Goal: Task Accomplishment & Management: Manage account settings

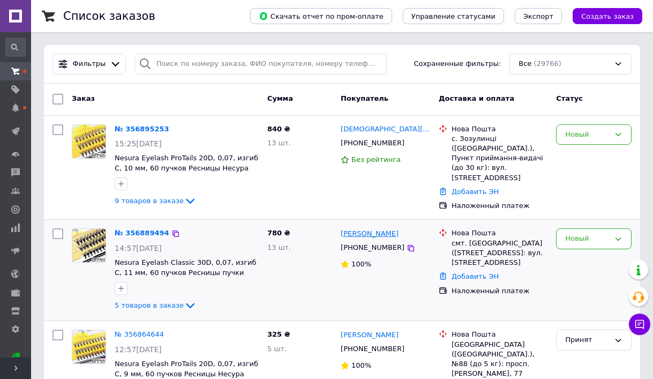
click at [374, 232] on link "[PERSON_NAME]" at bounding box center [370, 234] width 58 height 10
click at [149, 231] on link "№ 356889494" at bounding box center [142, 233] width 55 height 8
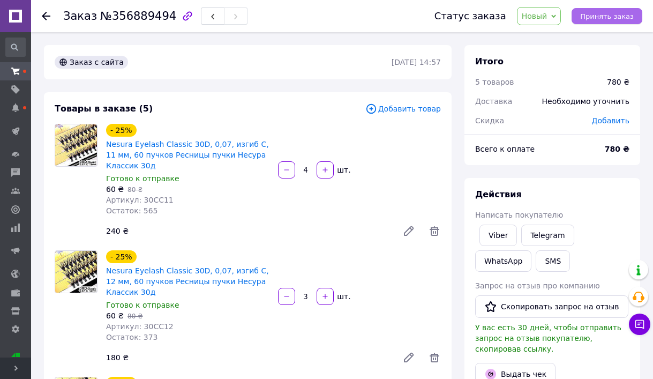
click at [602, 19] on span "Принять заказ" at bounding box center [607, 16] width 54 height 8
drag, startPoint x: 604, startPoint y: 119, endPoint x: 552, endPoint y: 128, distance: 52.7
click at [604, 119] on span "Добавить" at bounding box center [610, 120] width 37 height 9
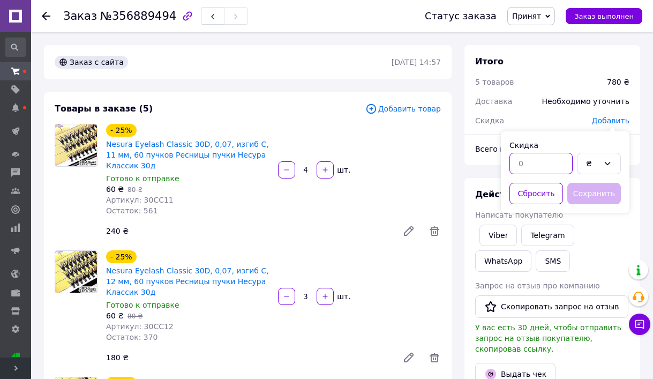
click at [528, 163] on input "text" at bounding box center [540, 163] width 63 height 21
type input "65"
click at [601, 191] on button "Сохранить" at bounding box center [594, 193] width 54 height 21
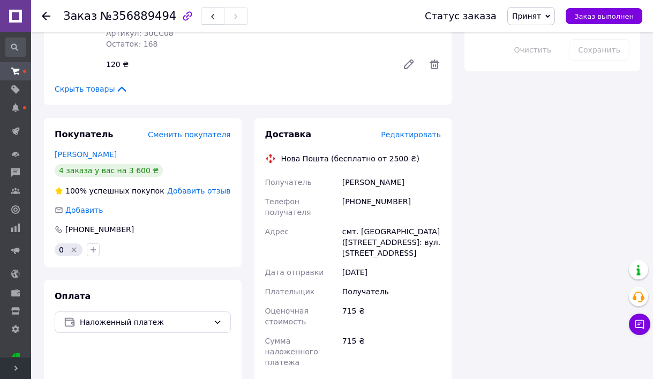
scroll to position [703, 0]
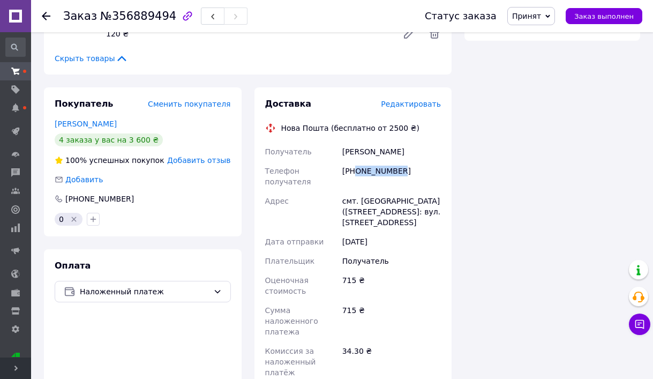
drag, startPoint x: 407, startPoint y: 175, endPoint x: 358, endPoint y: 172, distance: 49.4
click at [358, 172] on div "[PHONE_NUMBER]" at bounding box center [391, 176] width 103 height 30
copy div "0682244869"
click at [131, 21] on span "№356889494" at bounding box center [138, 16] width 76 height 13
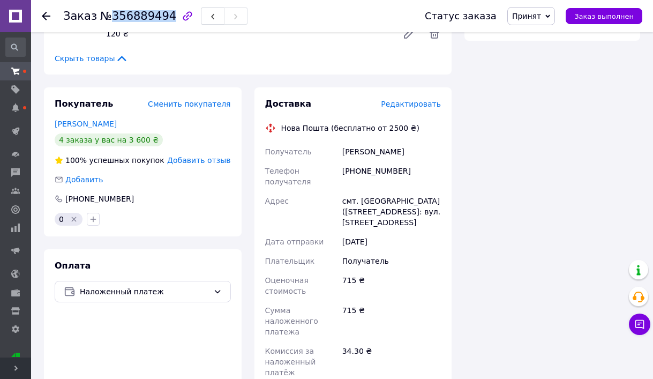
copy span "356889494"
click at [371, 204] on div "смт. [GEOGRAPHIC_DATA] ([STREET_ADDRESS]: вул. [STREET_ADDRESS]" at bounding box center [391, 211] width 103 height 41
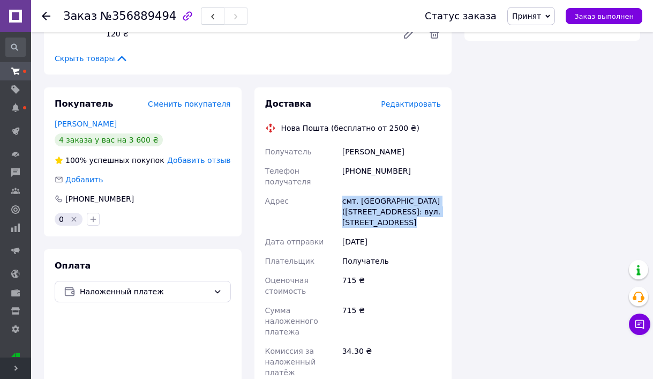
click at [371, 204] on div "смт. [GEOGRAPHIC_DATA] ([STREET_ADDRESS]: вул. [STREET_ADDRESS]" at bounding box center [391, 211] width 103 height 41
copy div "смт. [GEOGRAPHIC_DATA] ([STREET_ADDRESS]: вул. [STREET_ADDRESS]"
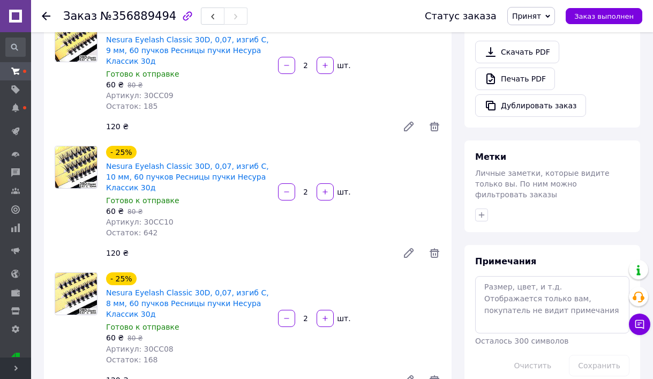
scroll to position [356, 0]
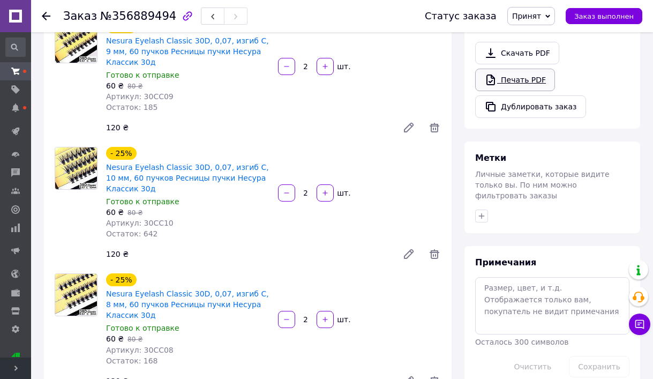
click at [506, 80] on link "Печать PDF" at bounding box center [515, 80] width 80 height 22
click at [48, 15] on icon at bounding box center [46, 16] width 9 height 9
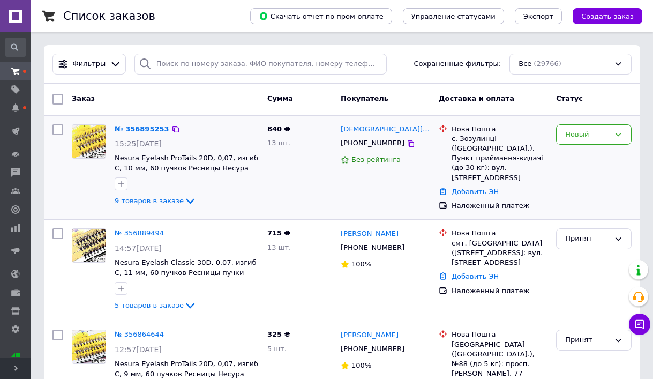
click at [359, 129] on link "[DEMOGRAPHIC_DATA][PERSON_NAME]" at bounding box center [385, 129] width 89 height 10
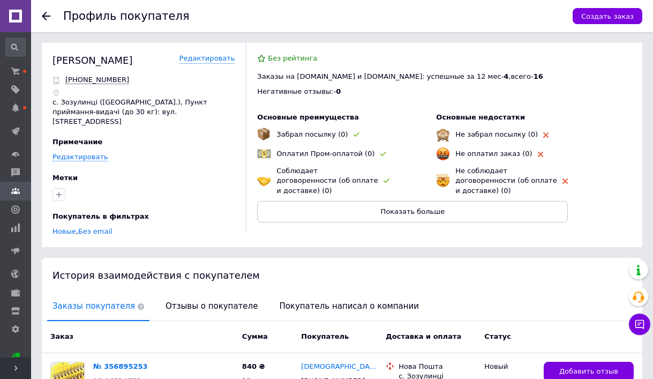
scroll to position [111, 0]
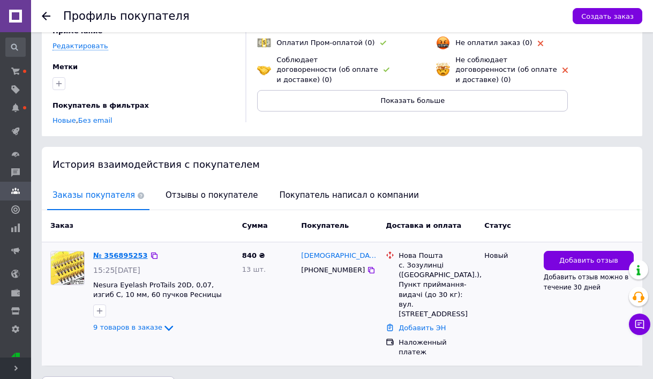
click at [137, 251] on link "№ 356895253" at bounding box center [120, 255] width 55 height 8
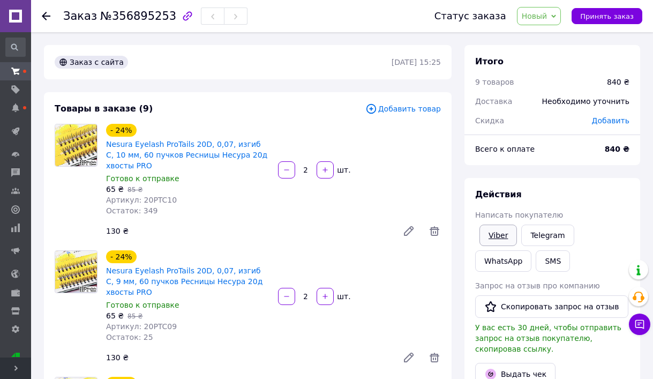
click at [490, 232] on link "Viber" at bounding box center [497, 234] width 37 height 21
click at [605, 19] on span "Принять заказ" at bounding box center [607, 16] width 54 height 8
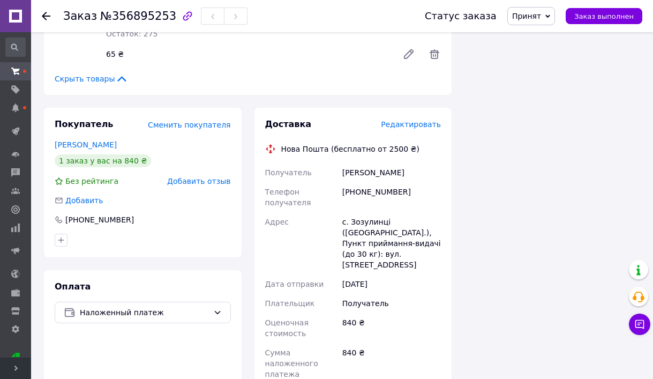
scroll to position [1192, 0]
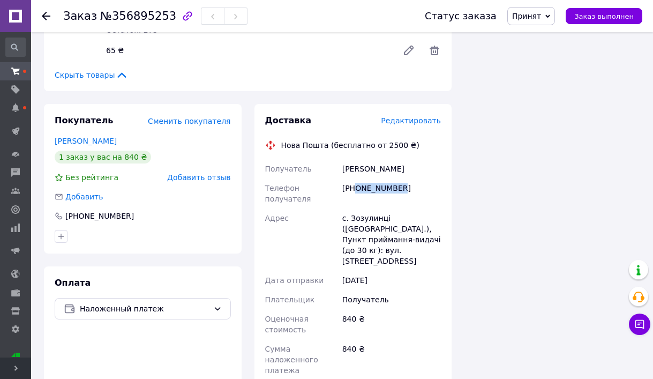
drag, startPoint x: 404, startPoint y: 187, endPoint x: 355, endPoint y: 186, distance: 48.8
click at [355, 186] on div "[PHONE_NUMBER]" at bounding box center [391, 193] width 103 height 30
copy div "0974146067"
click at [118, 15] on span "№356895253" at bounding box center [138, 16] width 76 height 13
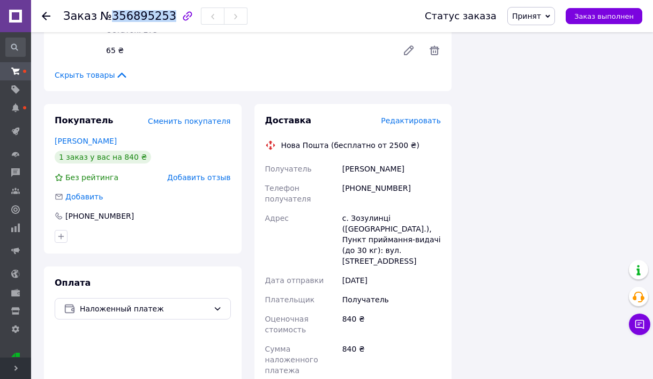
copy span "356895253"
click at [352, 224] on div "с. Зозулинці ([GEOGRAPHIC_DATA].), Пункт приймання-видачі (до 30 кг): вул. [STR…" at bounding box center [391, 239] width 103 height 62
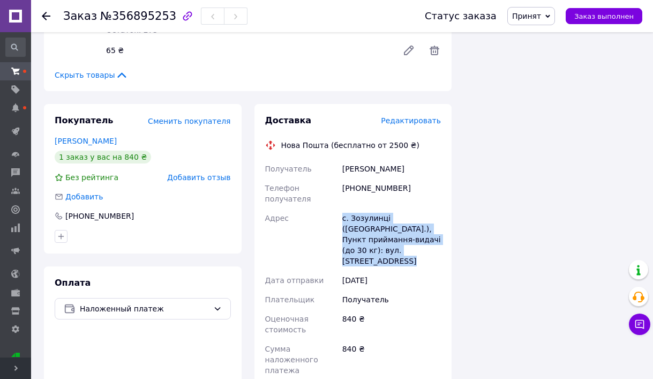
click at [352, 224] on div "с. Зозулинці ([GEOGRAPHIC_DATA].), Пункт приймання-видачі (до 30 кг): вул. [STR…" at bounding box center [391, 239] width 103 height 62
copy div "с. Зозулинці ([GEOGRAPHIC_DATA].), Пункт приймання-видачі (до 30 кг): вул. [STR…"
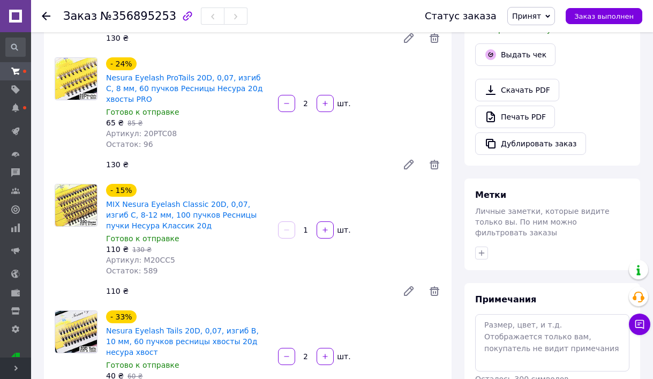
scroll to position [301, 0]
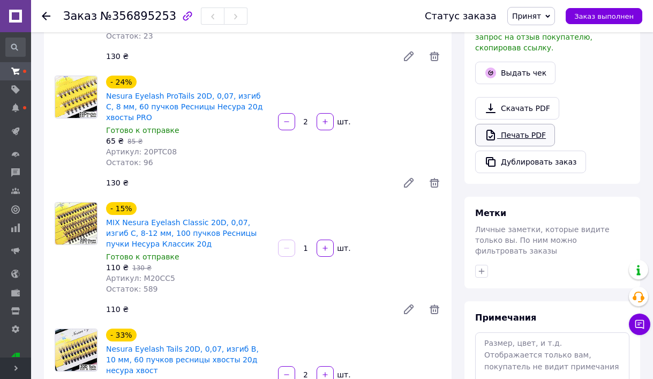
click at [526, 141] on link "Печать PDF" at bounding box center [515, 135] width 80 height 22
click at [10, 71] on span at bounding box center [15, 71] width 31 height 10
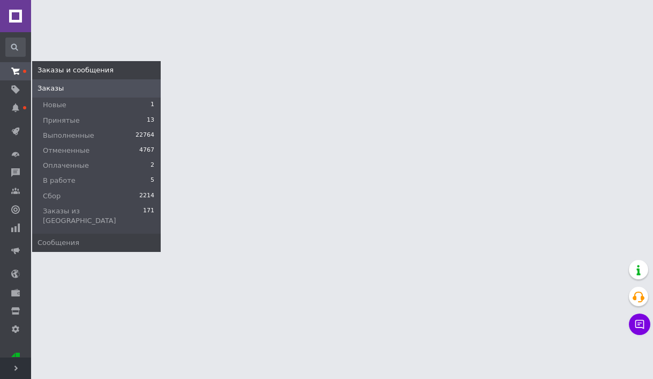
click at [10, 71] on span at bounding box center [15, 71] width 31 height 10
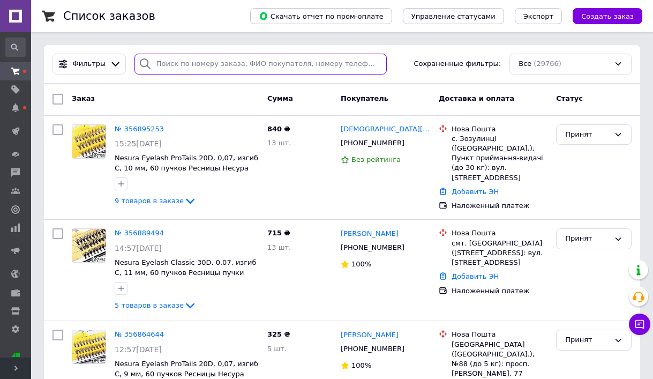
click at [196, 62] on input "search" at bounding box center [260, 64] width 253 height 21
paste input "0978833311"
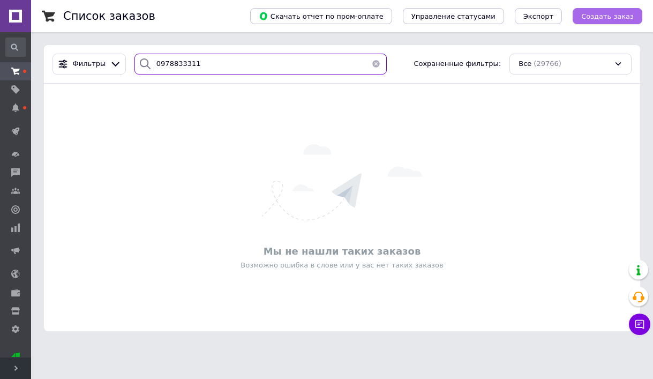
type input "0978833311"
click at [613, 16] on span "Создать заказ" at bounding box center [607, 16] width 52 height 8
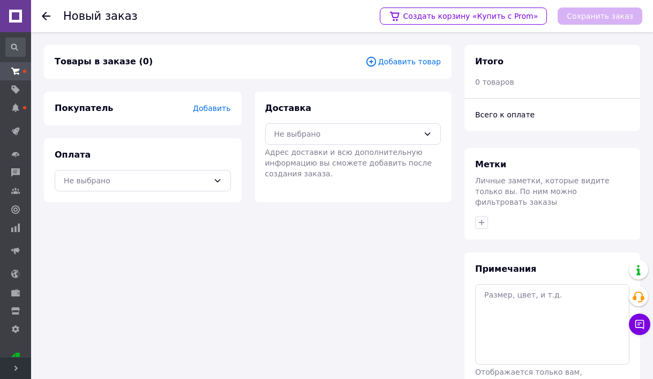
click at [224, 109] on span "Добавить" at bounding box center [211, 108] width 37 height 9
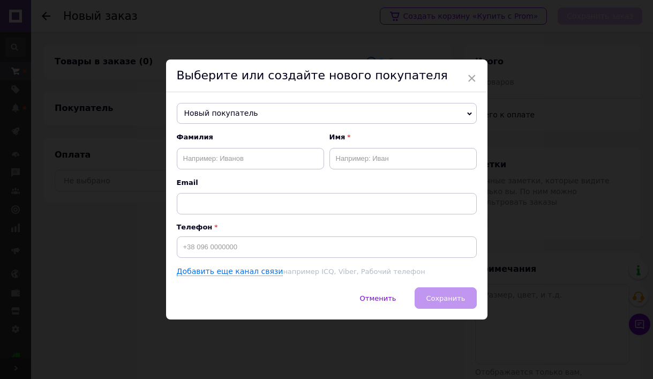
click at [224, 107] on span "Новый покупатель" at bounding box center [327, 113] width 300 height 21
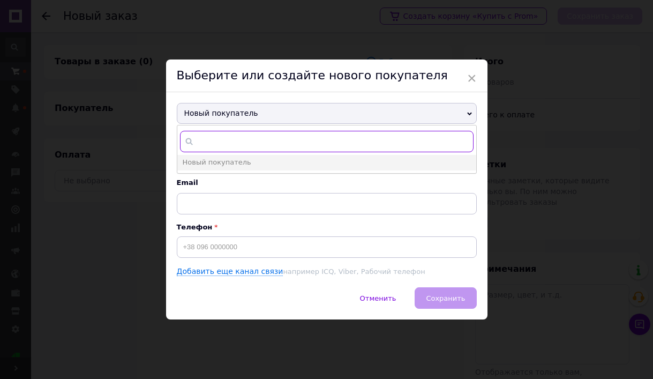
paste input "0978833311"
type input "0978833311"
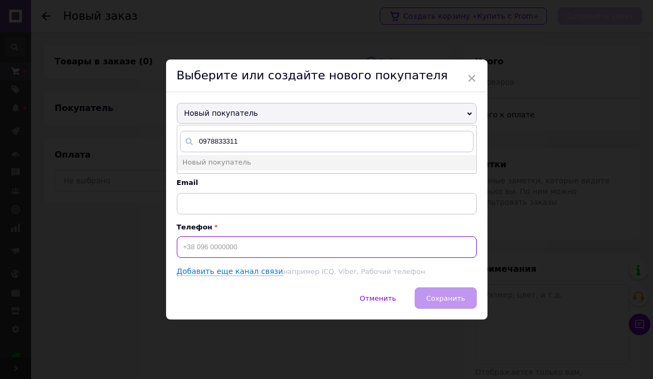
click at [200, 249] on input at bounding box center [327, 246] width 300 height 21
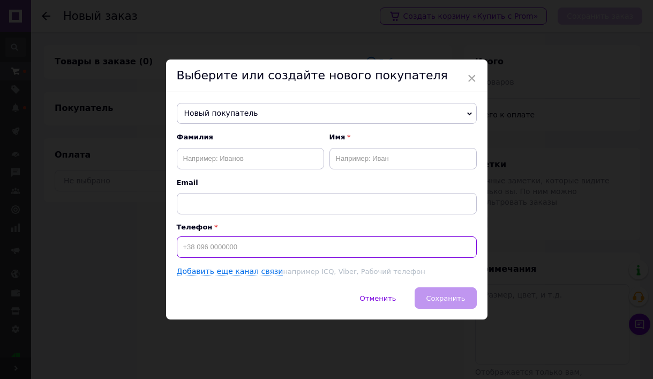
paste input "0978833311"
click at [181, 246] on input "0978833311" at bounding box center [327, 246] width 300 height 21
type input "[PHONE_NUMBER]"
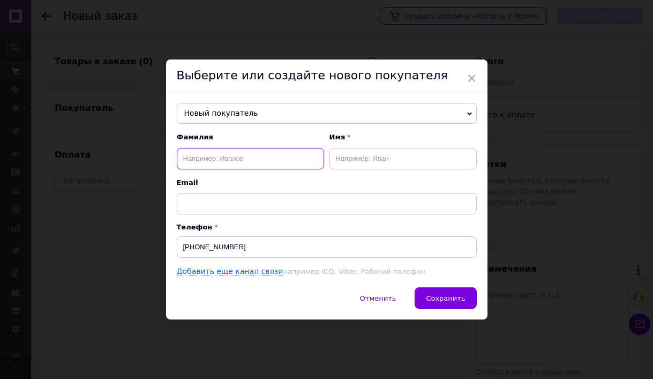
click at [261, 164] on input "text" at bounding box center [250, 158] width 147 height 21
paste input "[PERSON_NAME]"
click at [225, 161] on input "[PERSON_NAME]" at bounding box center [250, 158] width 147 height 21
type input "[PERSON_NAME]"
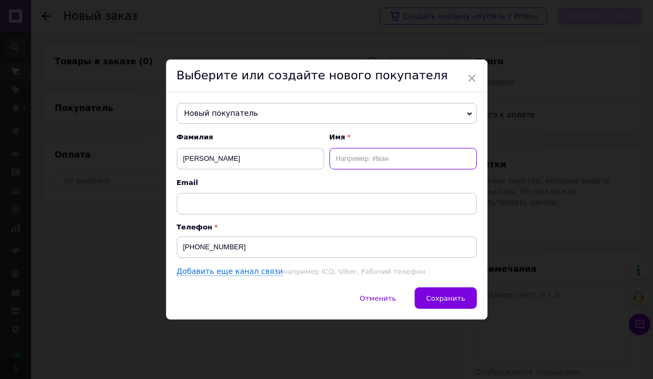
paste input "[PERSON_NAME]"
type input "[PERSON_NAME]"
click at [449, 291] on button "Сохранить" at bounding box center [446, 297] width 62 height 21
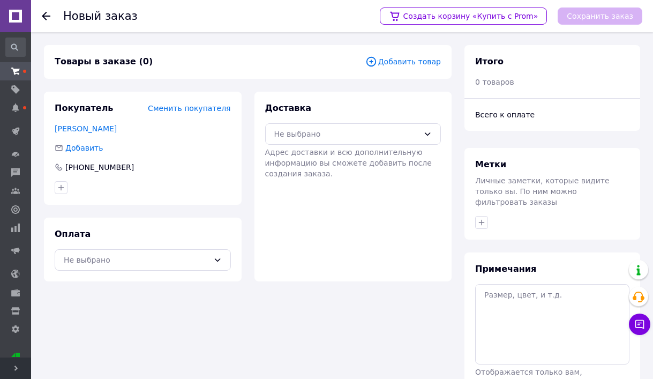
click at [412, 56] on span "Добавить товар" at bounding box center [403, 62] width 76 height 12
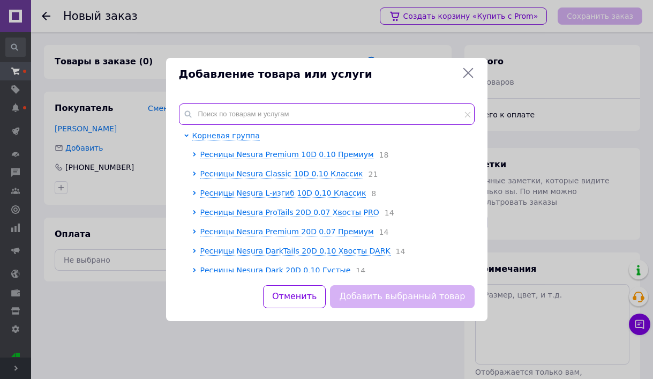
click at [217, 110] on input "text" at bounding box center [327, 113] width 296 height 21
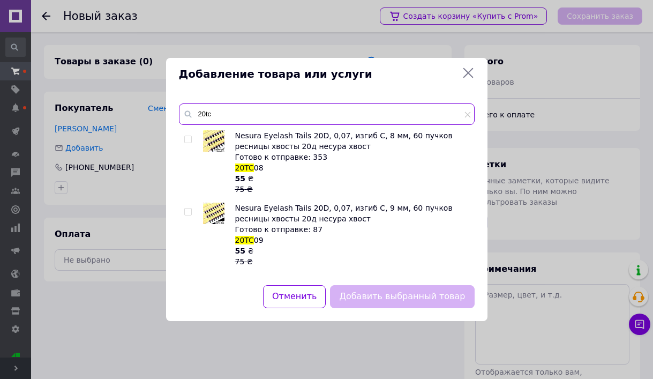
type input "20tc"
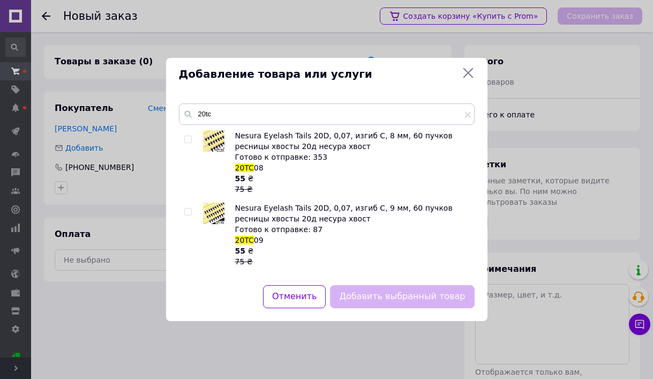
click at [188, 139] on input "checkbox" at bounding box center [187, 139] width 7 height 7
checkbox input "true"
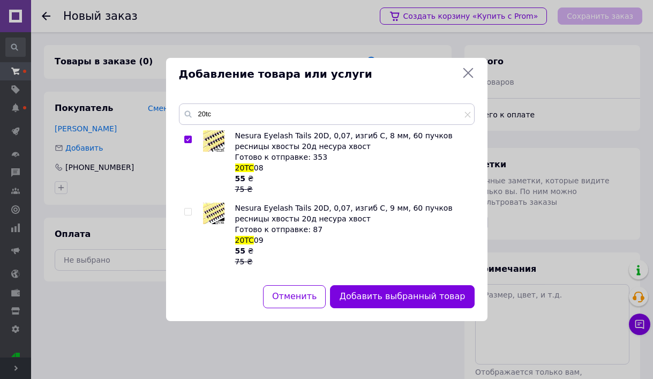
click at [188, 213] on input "checkbox" at bounding box center [187, 211] width 7 height 7
checkbox input "true"
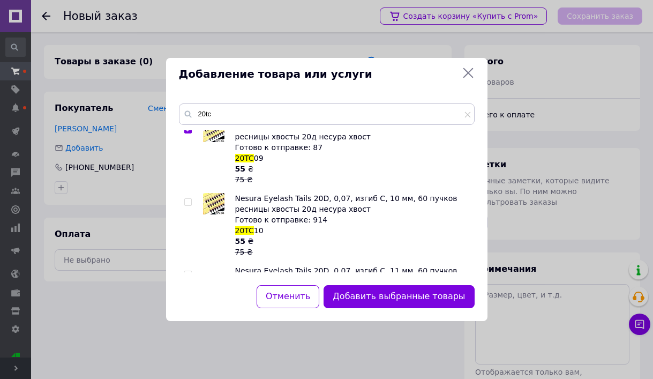
scroll to position [82, 0]
click at [188, 204] on input "checkbox" at bounding box center [187, 201] width 7 height 7
checkbox input "true"
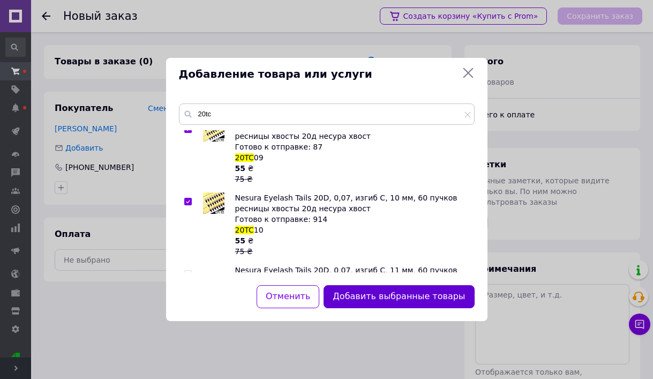
click at [358, 301] on button "Добавить выбранные товары" at bounding box center [399, 296] width 151 height 23
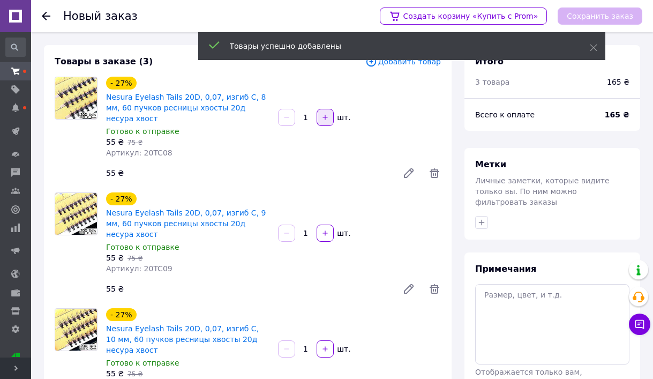
click at [319, 113] on button "button" at bounding box center [325, 117] width 17 height 17
type input "5"
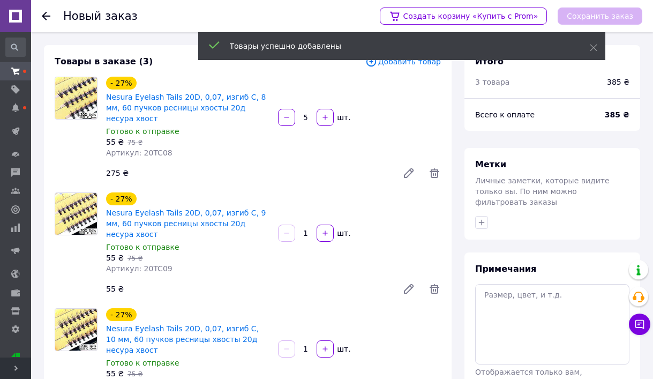
click at [318, 226] on div "1   шт." at bounding box center [360, 232] width 172 height 21
click at [319, 224] on button "button" at bounding box center [325, 232] width 17 height 17
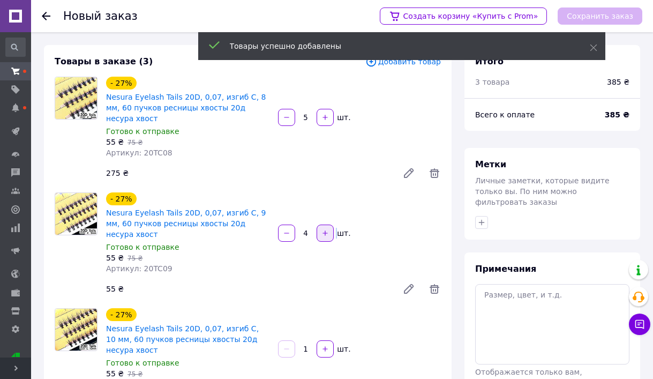
click at [319, 224] on button "button" at bounding box center [325, 232] width 17 height 17
type input "5"
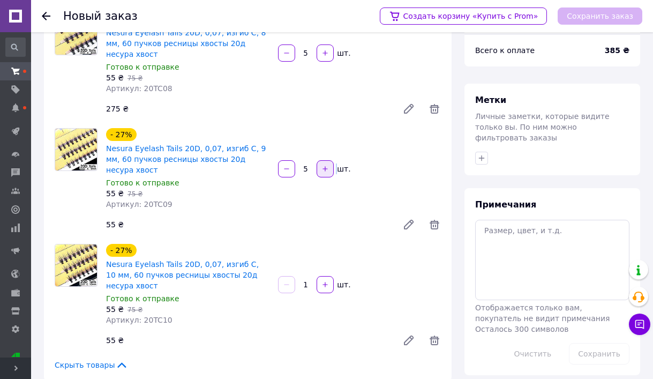
scroll to position [116, 0]
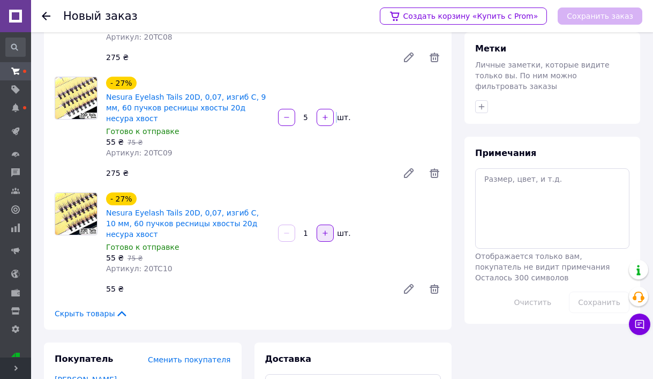
click at [326, 224] on button "button" at bounding box center [325, 232] width 17 height 17
type input "5"
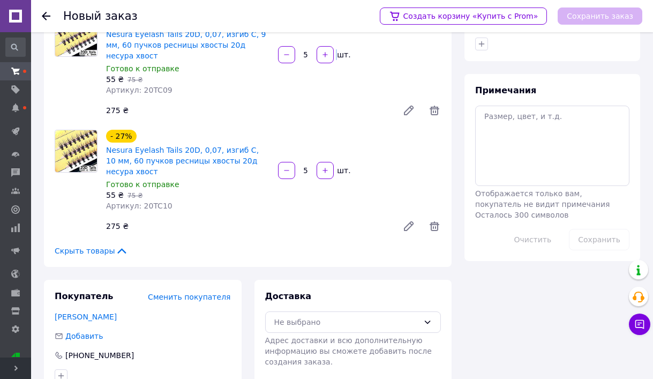
scroll to position [260, 0]
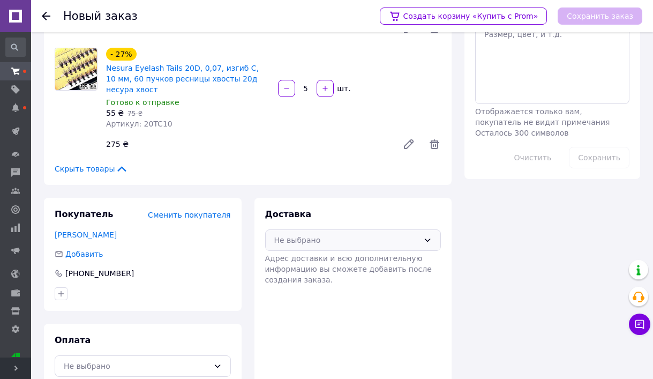
click at [295, 234] on div "Не выбрано" at bounding box center [346, 240] width 145 height 12
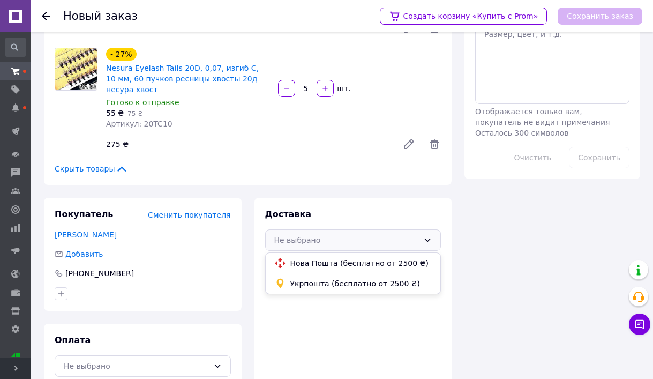
click at [295, 258] on span "Нова Пошта (бесплатно от 2500 ₴)" at bounding box center [361, 263] width 142 height 11
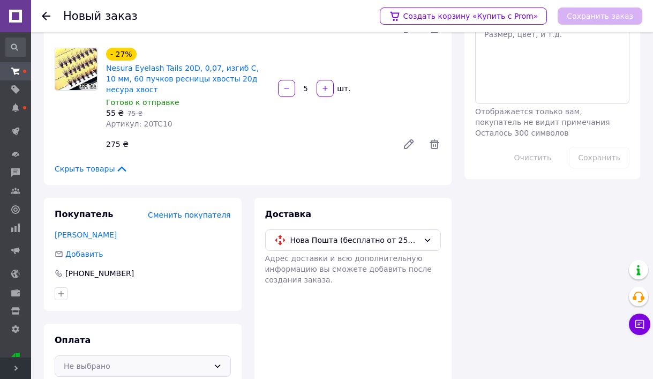
click at [190, 360] on div "Не выбрано" at bounding box center [136, 366] width 145 height 12
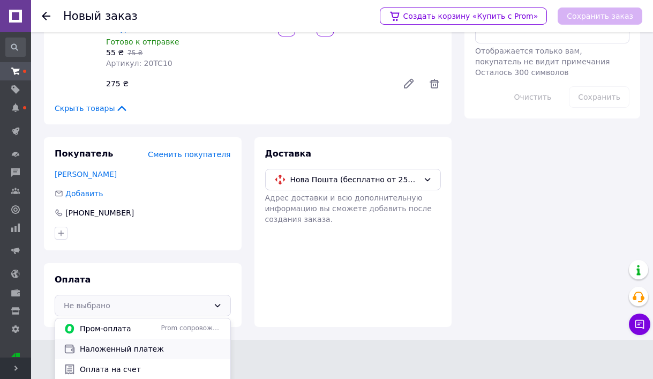
click at [160, 343] on span "Наложенный платеж" at bounding box center [151, 348] width 142 height 11
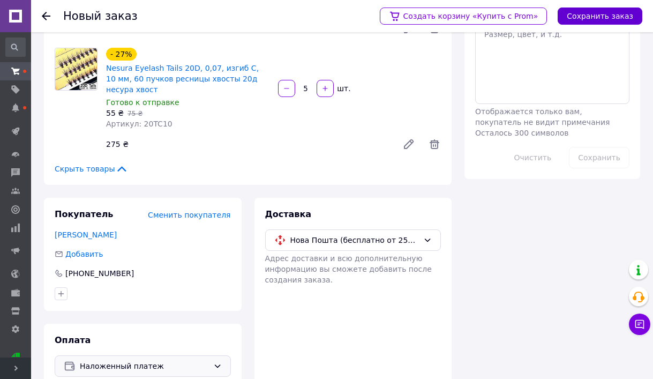
click at [578, 22] on button "Сохранить заказ" at bounding box center [600, 15] width 85 height 17
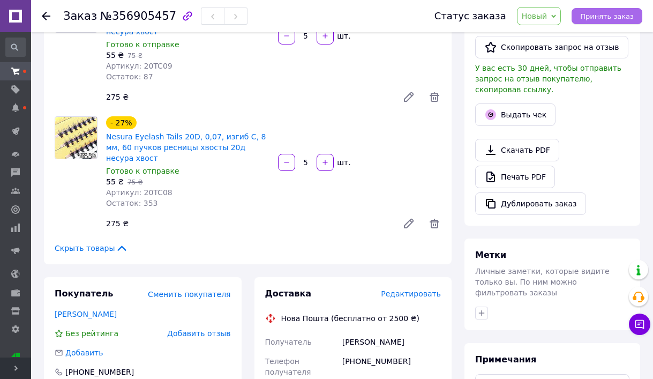
click at [618, 13] on span "Принять заказ" at bounding box center [607, 16] width 54 height 8
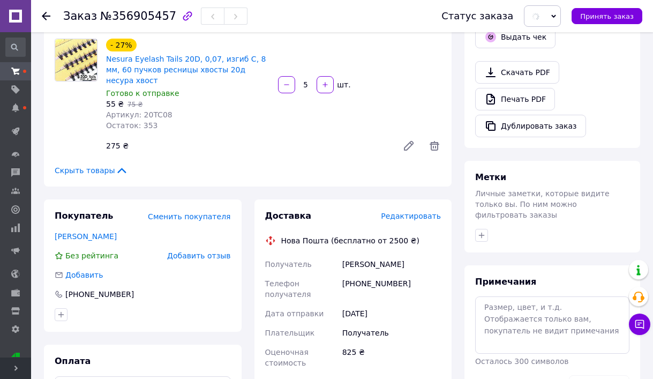
scroll to position [416, 0]
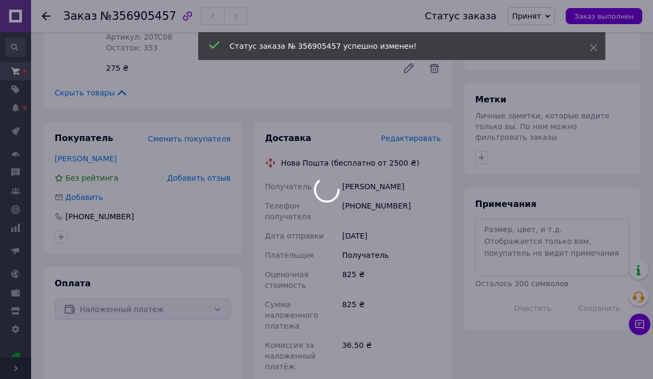
click at [510, 245] on div at bounding box center [326, 189] width 653 height 379
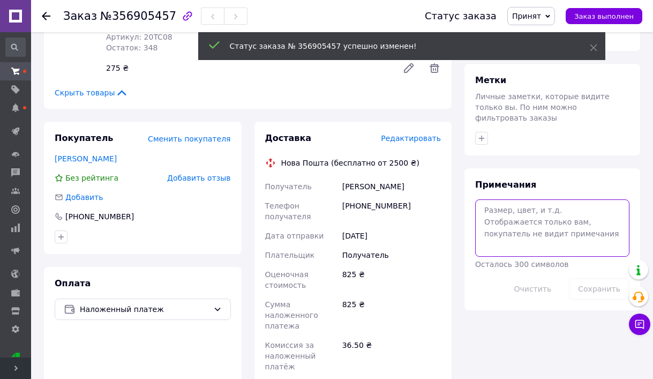
click at [510, 245] on textarea at bounding box center [552, 227] width 154 height 57
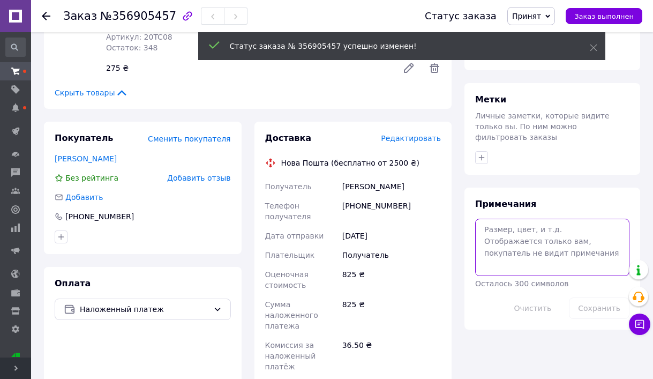
type textarea "y"
type textarea "s"
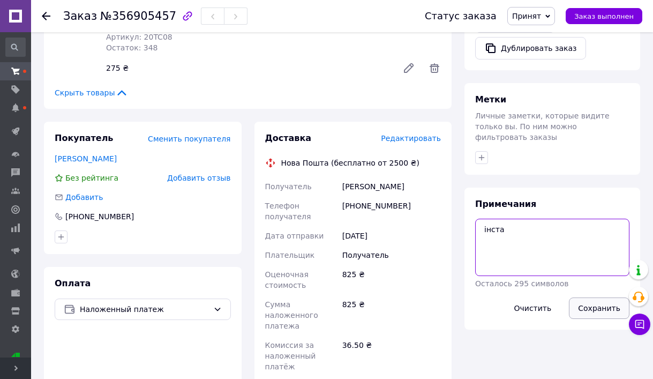
type textarea "інста"
click at [580, 297] on button "Сохранить" at bounding box center [599, 307] width 61 height 21
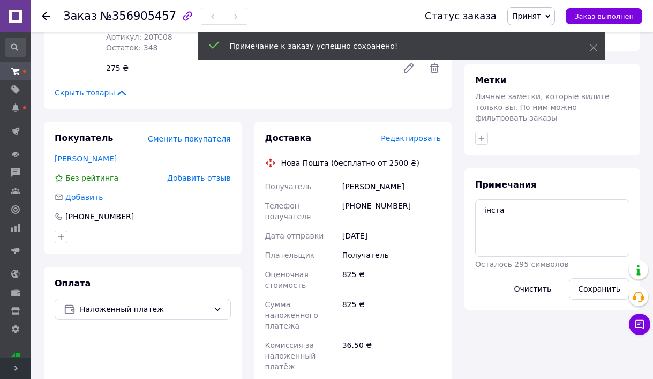
click at [534, 17] on span "Принят" at bounding box center [526, 16] width 29 height 9
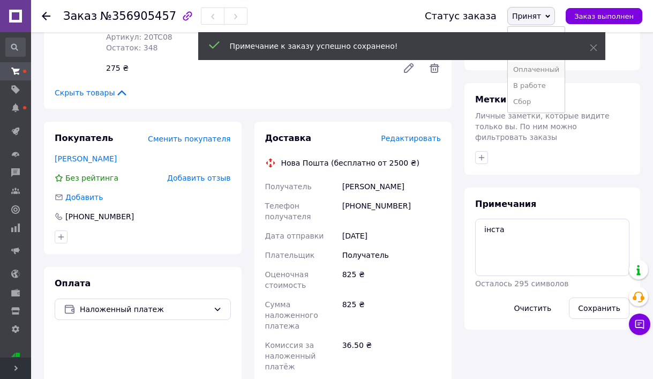
click at [531, 74] on li "Оплаченный" at bounding box center [536, 70] width 57 height 16
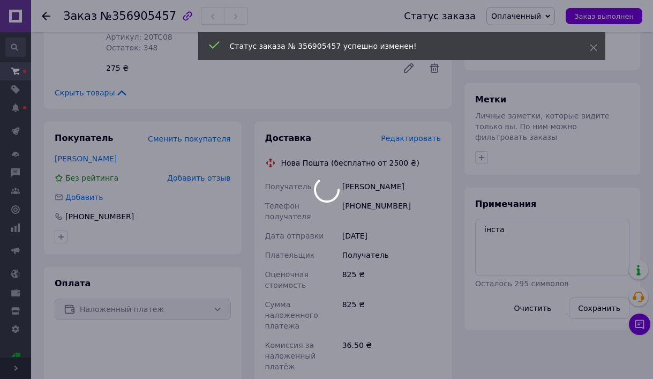
click at [91, 136] on div at bounding box center [326, 189] width 653 height 379
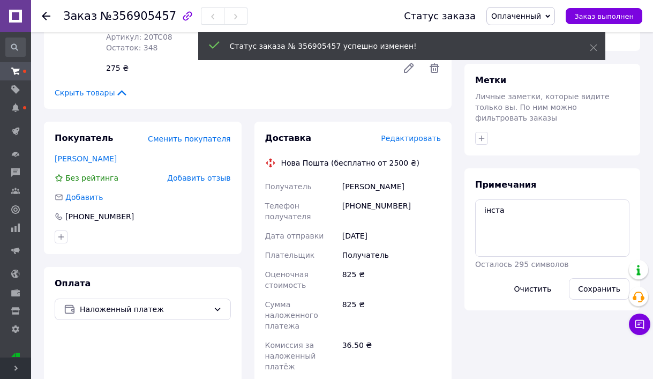
click at [91, 154] on link "[PERSON_NAME]" at bounding box center [86, 158] width 62 height 9
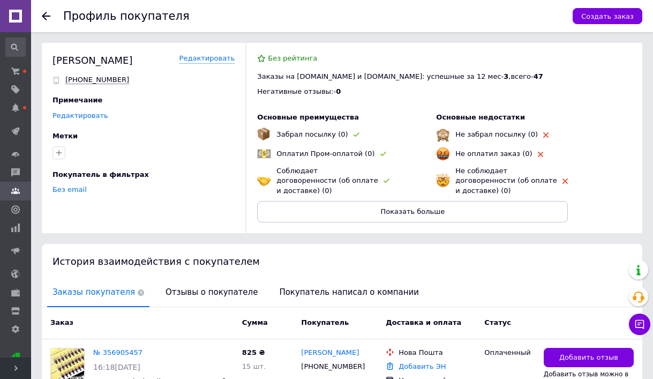
click at [89, 118] on link "Редактировать" at bounding box center [80, 115] width 56 height 9
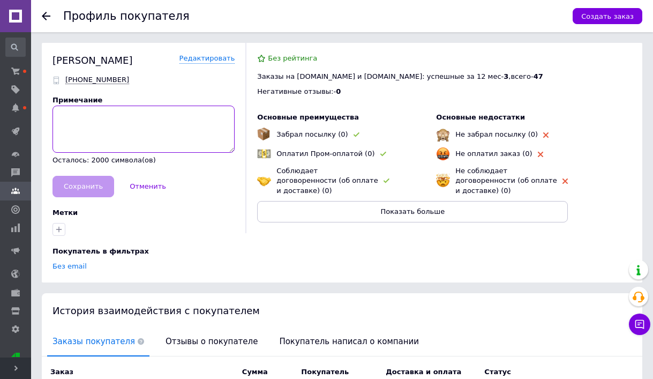
click at [89, 118] on textarea at bounding box center [143, 129] width 182 height 47
paste textarea "[URL][DOMAIN_NAME][DOMAIN_NAME]"
type textarea "[URL][DOMAIN_NAME][DOMAIN_NAME]"
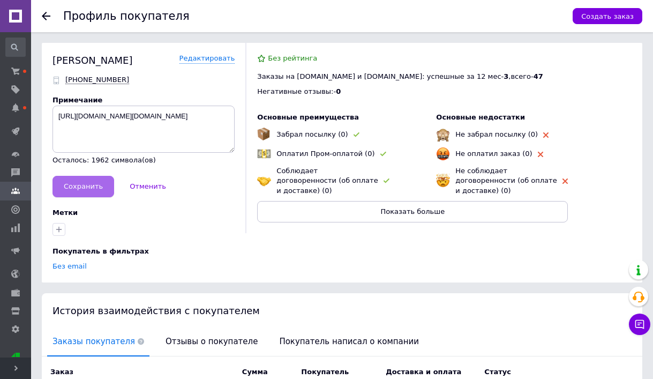
click at [93, 179] on button "Сохранить" at bounding box center [83, 186] width 62 height 21
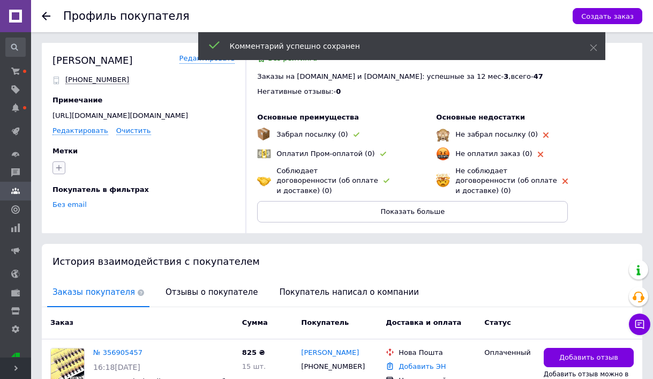
click at [58, 166] on icon "button" at bounding box center [59, 167] width 9 height 9
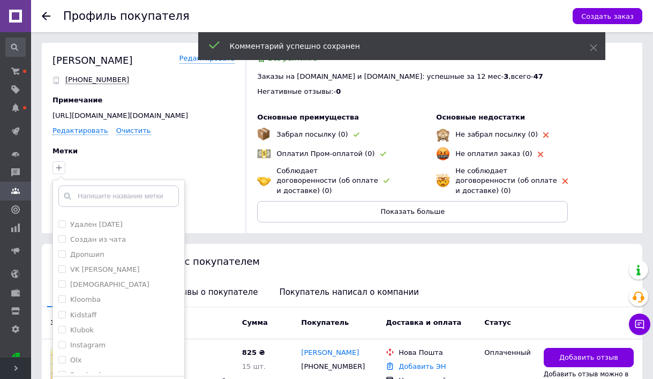
scroll to position [1511, 0]
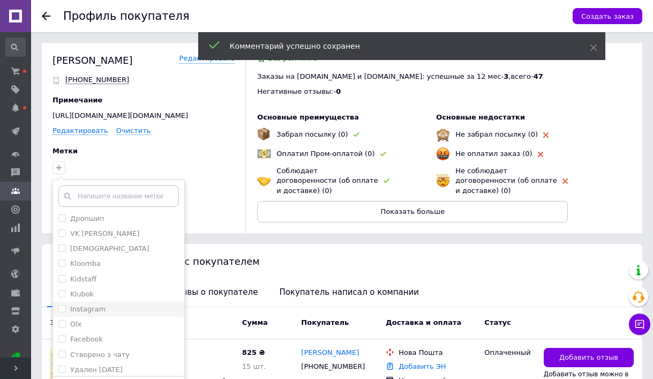
click at [83, 309] on label "Instagram" at bounding box center [87, 309] width 35 height 8
checkbox input "true"
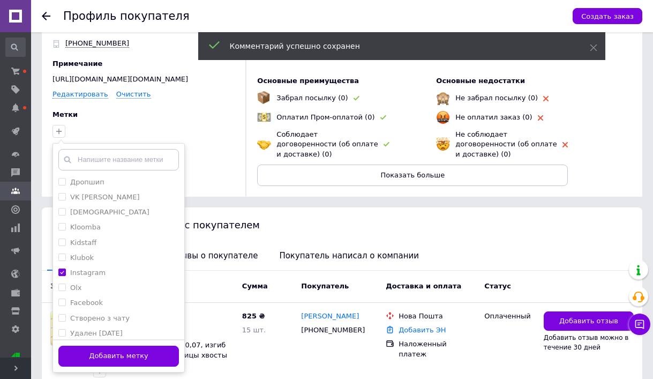
scroll to position [103, 0]
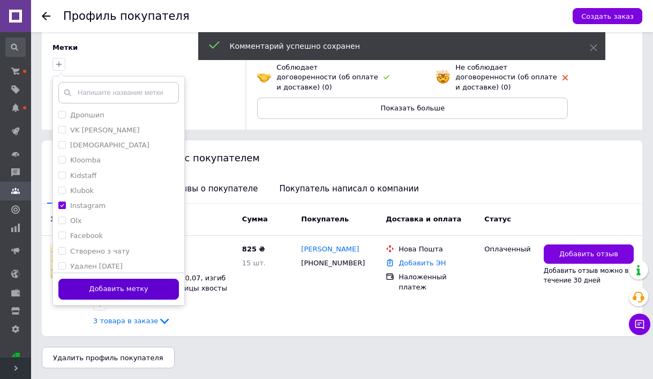
click at [149, 283] on button "Добавить метку" at bounding box center [118, 289] width 121 height 21
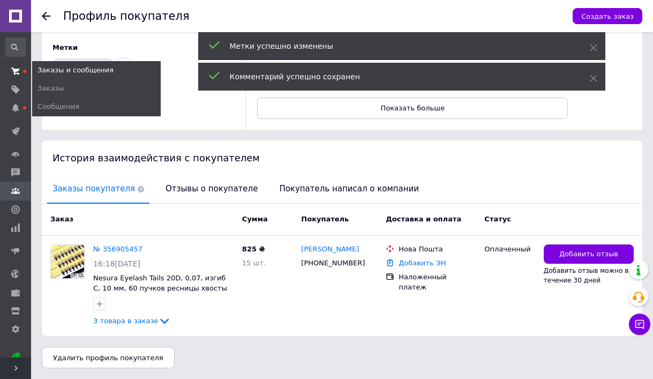
click at [13, 69] on use at bounding box center [15, 70] width 9 height 7
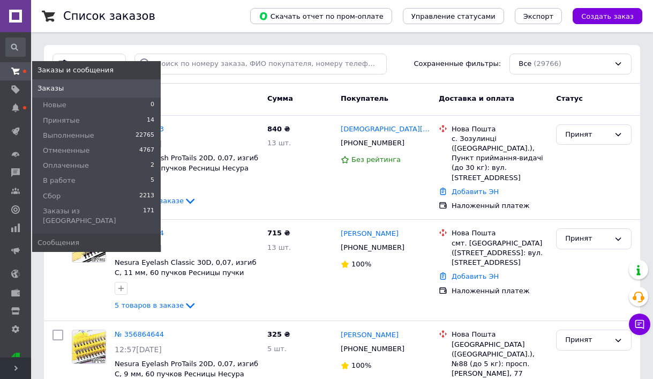
click at [15, 72] on icon at bounding box center [15, 71] width 9 height 9
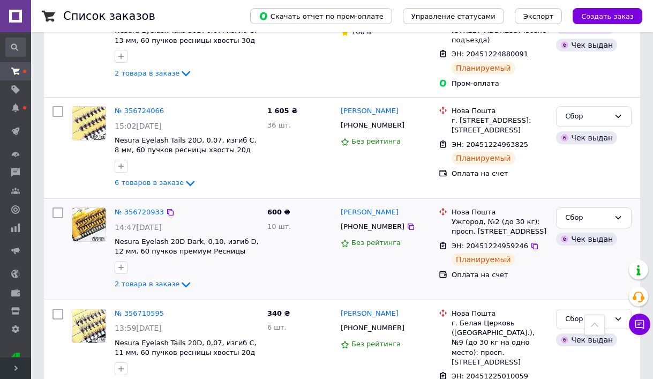
scroll to position [2331, 0]
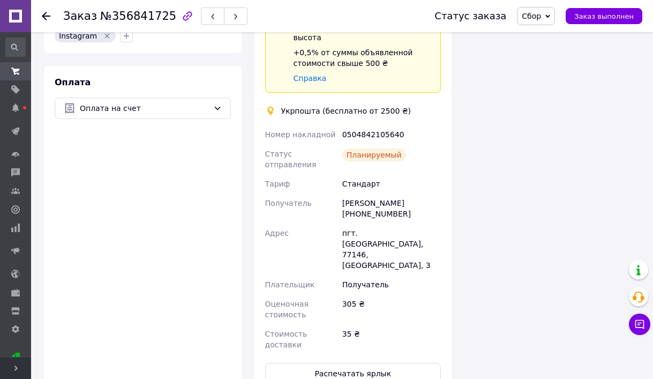
scroll to position [837, 0]
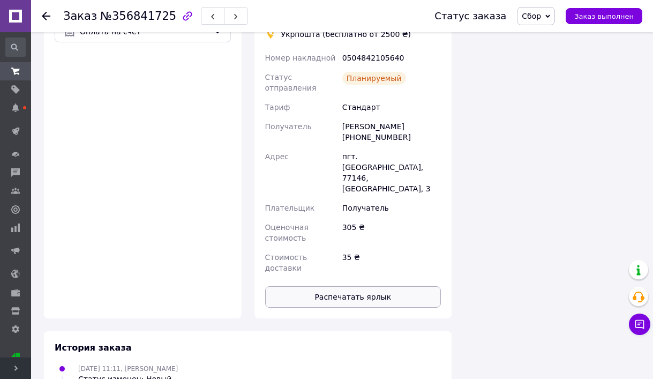
click at [356, 286] on button "Распечатать ярлык" at bounding box center [353, 296] width 176 height 21
